Goal: Find specific page/section: Find specific page/section

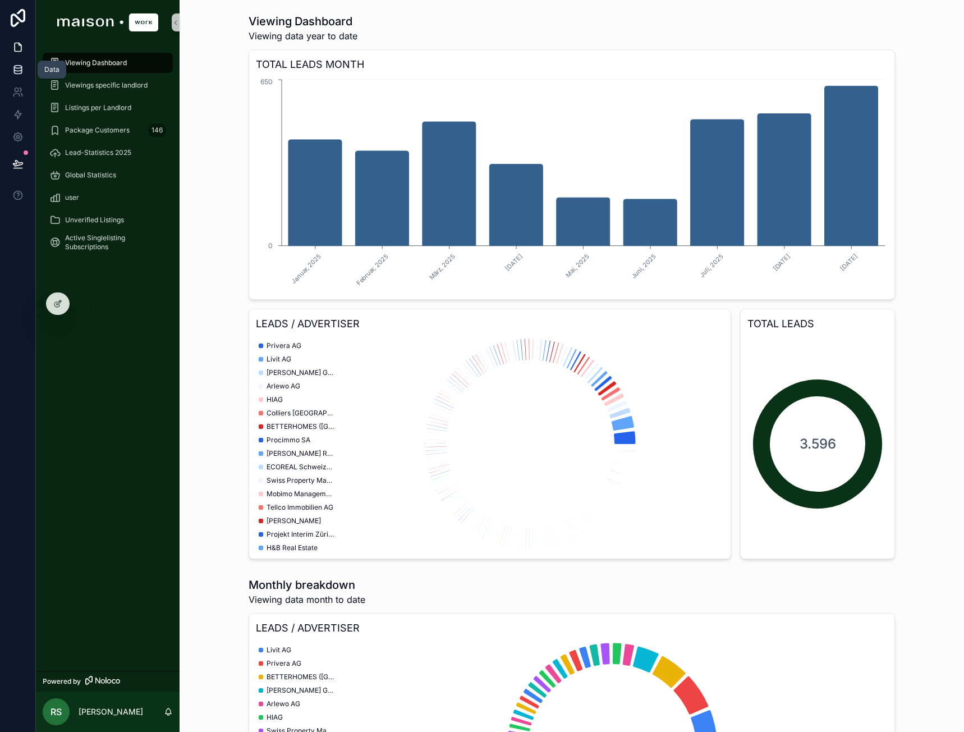
click at [16, 62] on link at bounding box center [17, 69] width 35 height 22
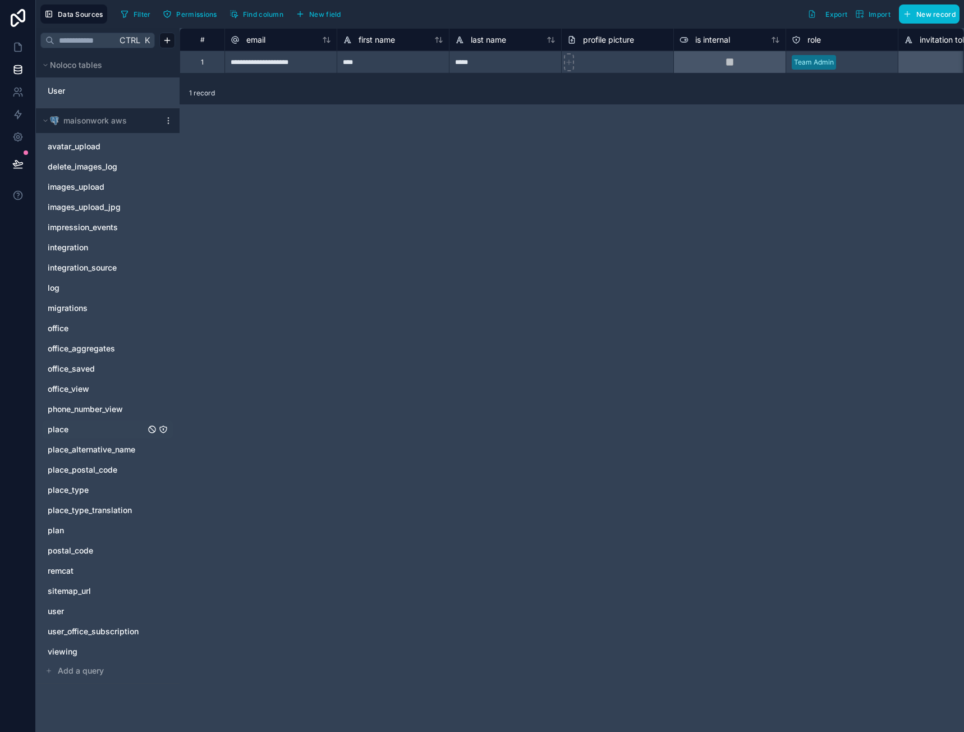
click at [81, 426] on link "place" at bounding box center [97, 429] width 98 height 11
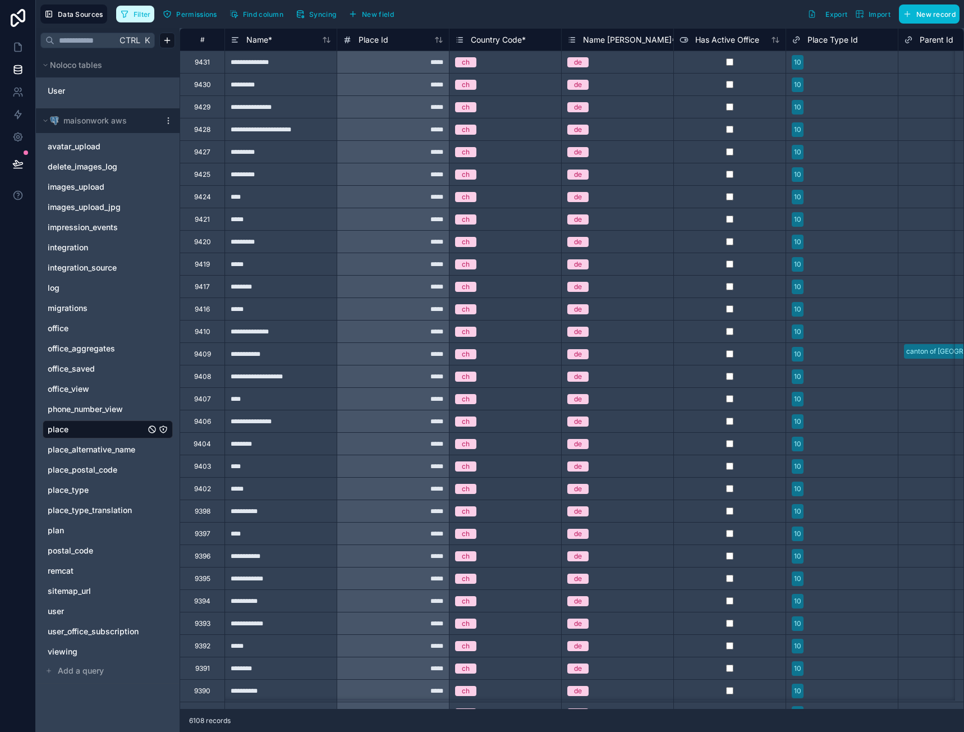
click at [148, 14] on span "Filter" at bounding box center [142, 14] width 17 height 8
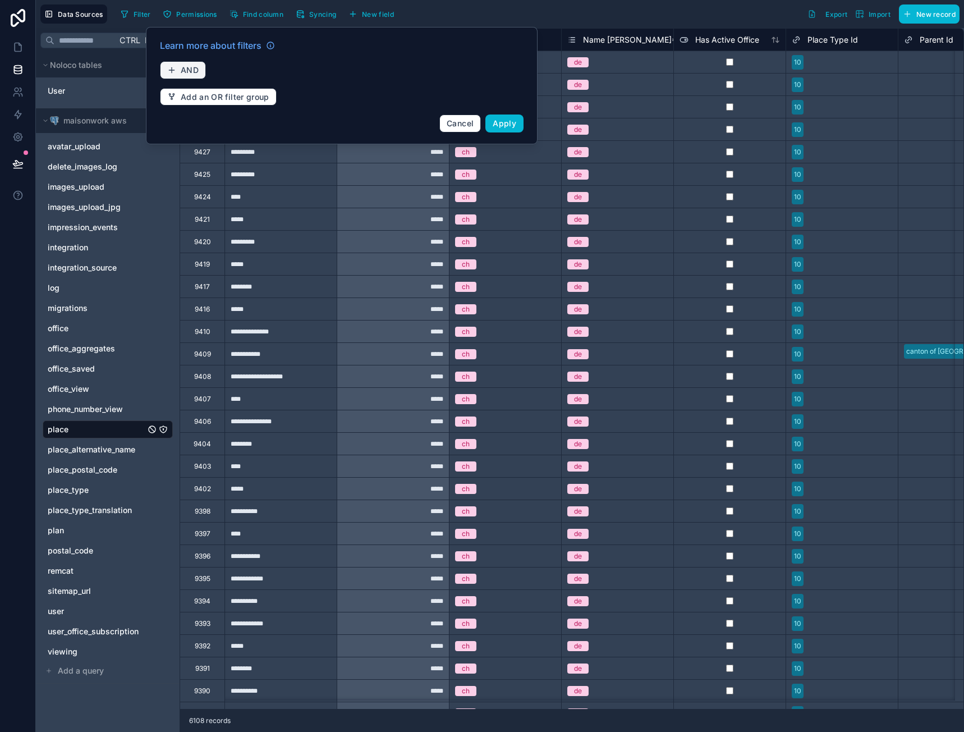
click at [204, 65] on button "AND" at bounding box center [183, 70] width 46 height 18
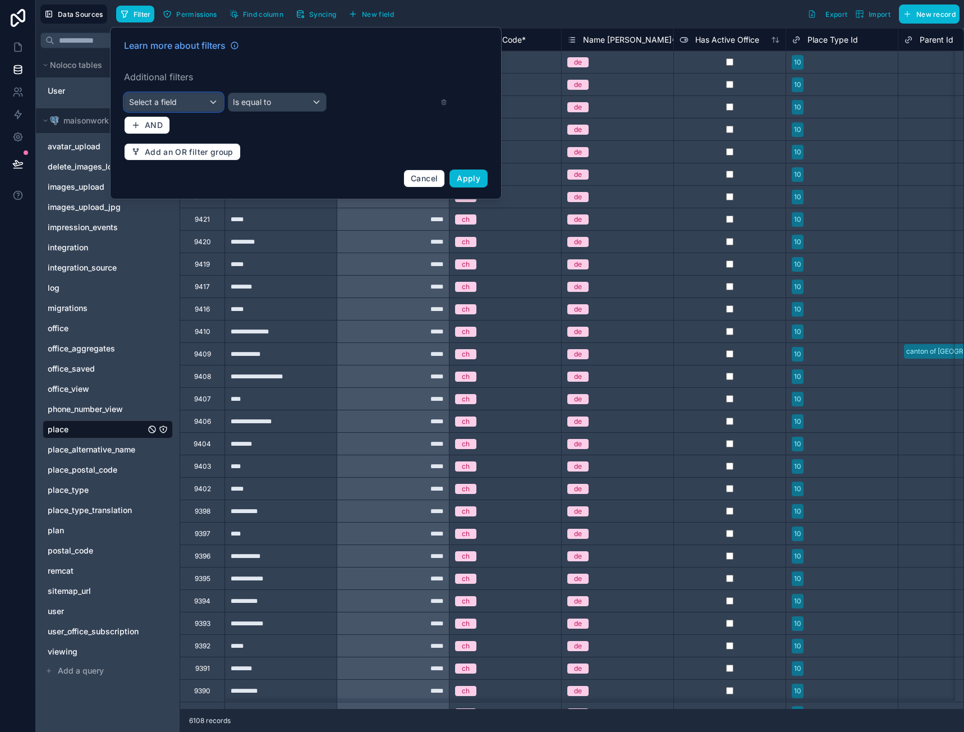
click at [188, 97] on div "Select a field" at bounding box center [174, 102] width 98 height 18
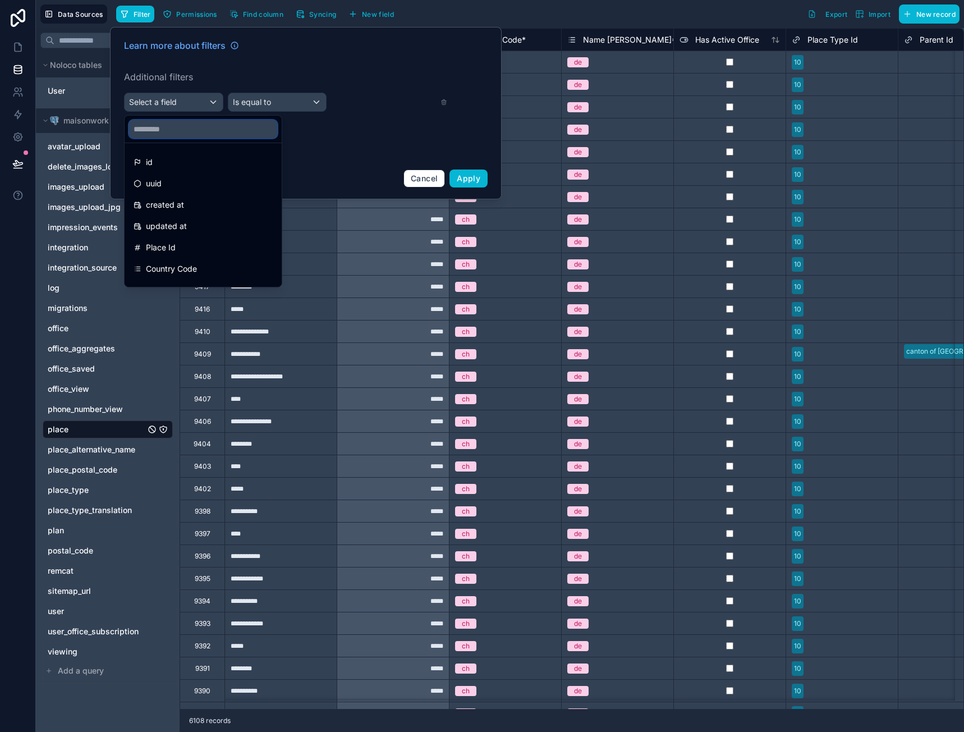
click at [175, 135] on input "text" at bounding box center [203, 129] width 148 height 18
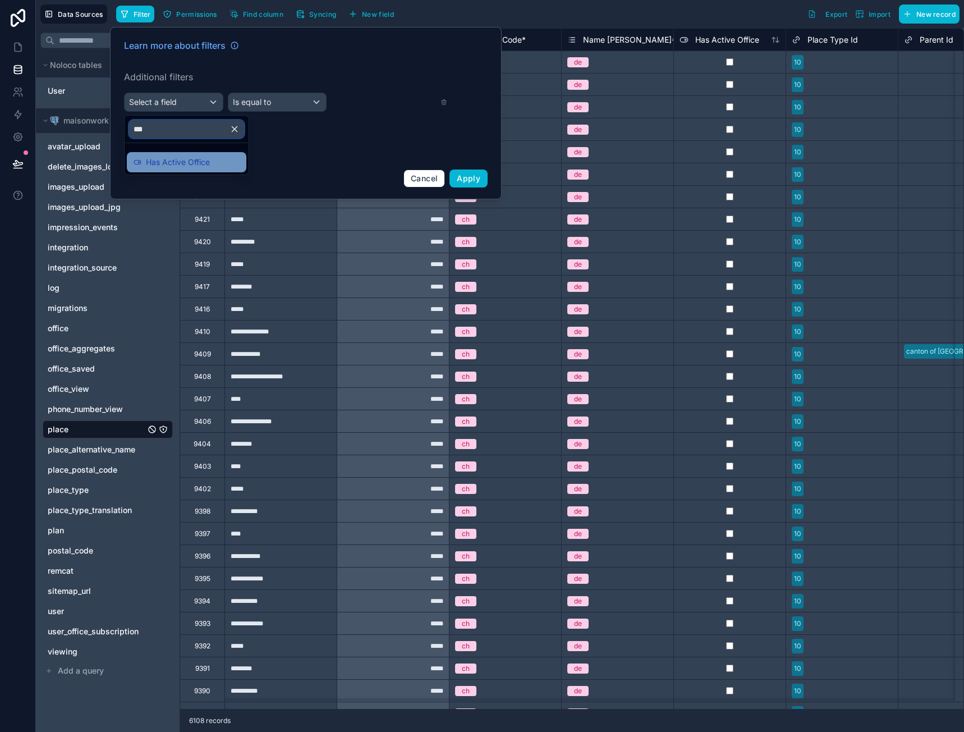
type input "***"
click at [169, 164] on span "Has Active Office" at bounding box center [178, 161] width 64 height 13
click at [463, 182] on span "Apply" at bounding box center [469, 178] width 24 height 10
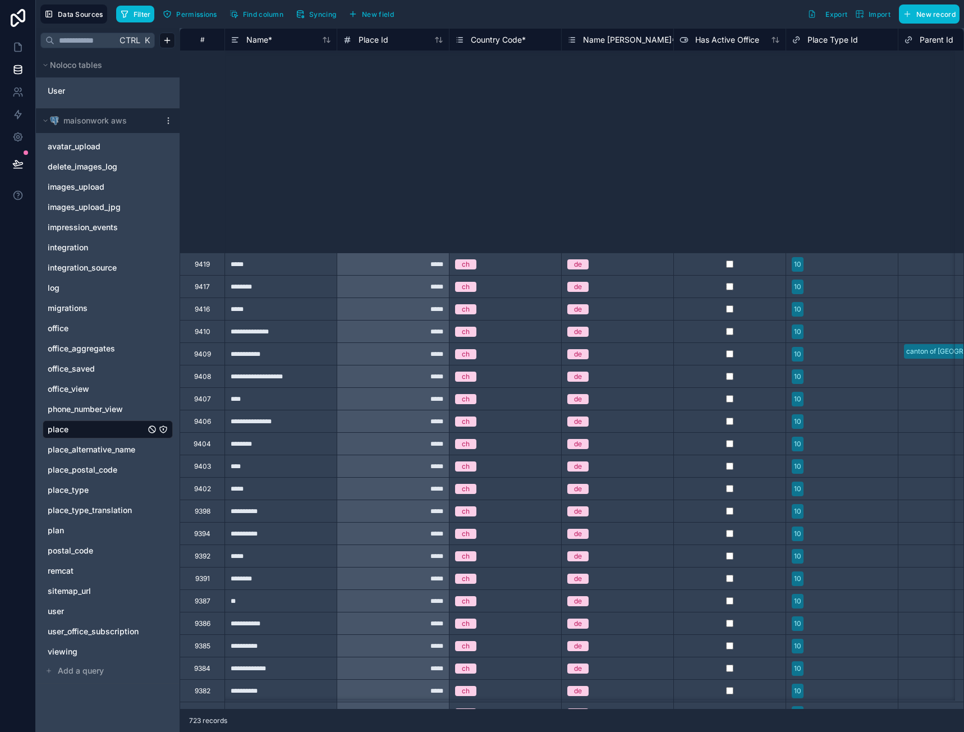
scroll to position [393, 0]
